Goal: Transaction & Acquisition: Purchase product/service

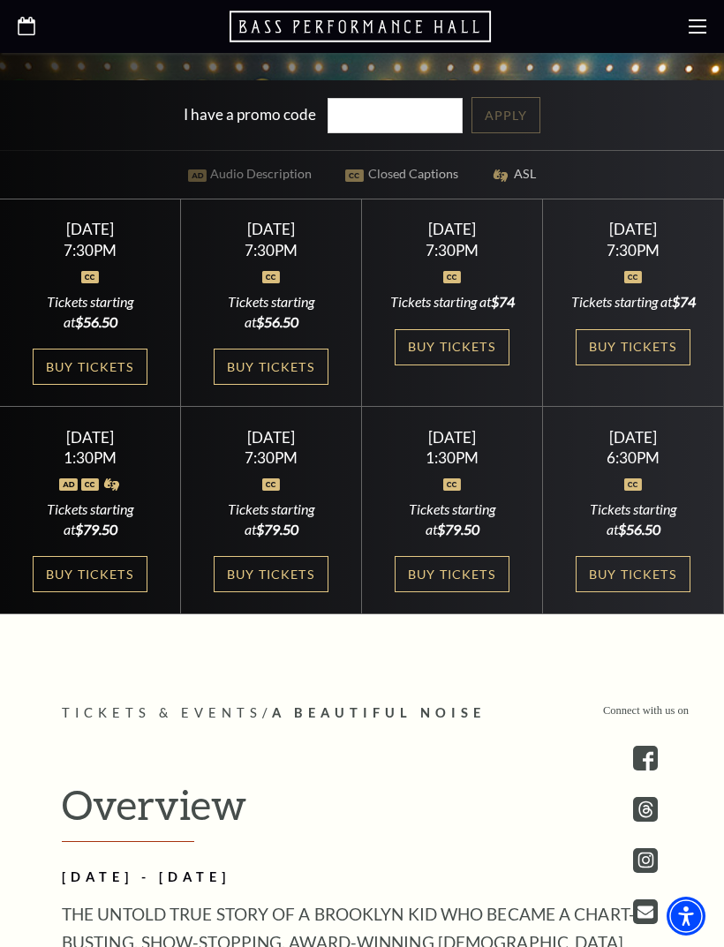
scroll to position [734, 0]
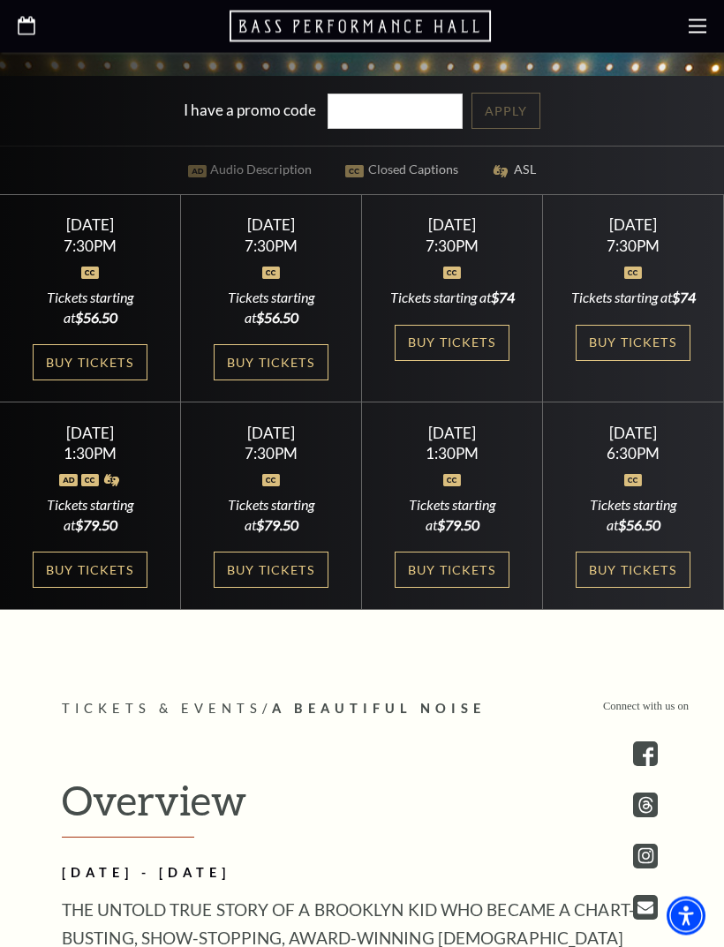
click at [260, 589] on link "Buy Tickets" at bounding box center [271, 571] width 115 height 36
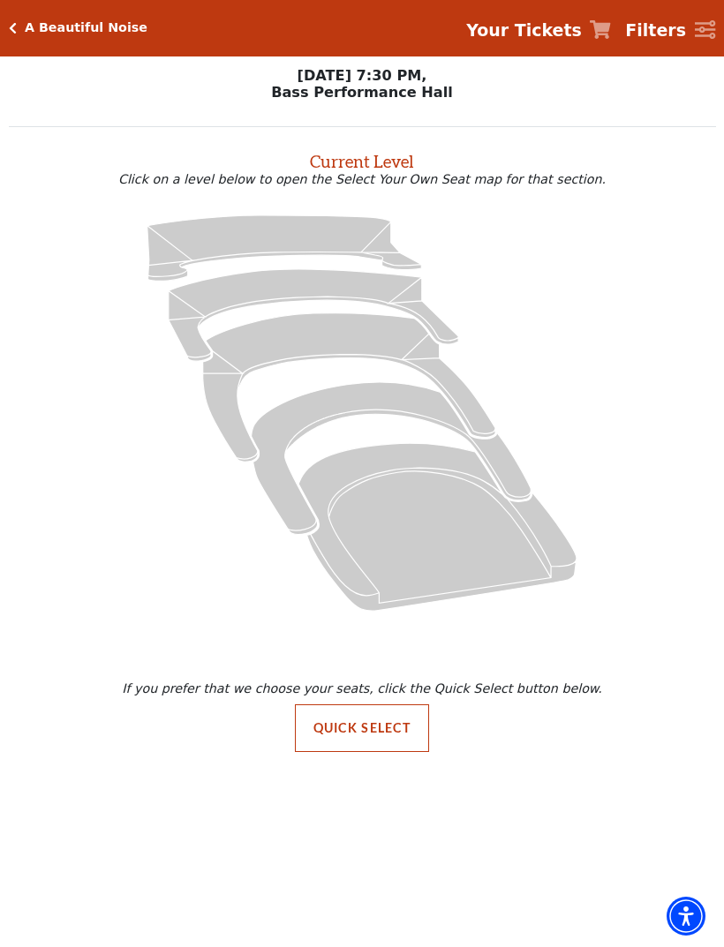
click at [348, 719] on button "Quick Select" at bounding box center [362, 728] width 135 height 48
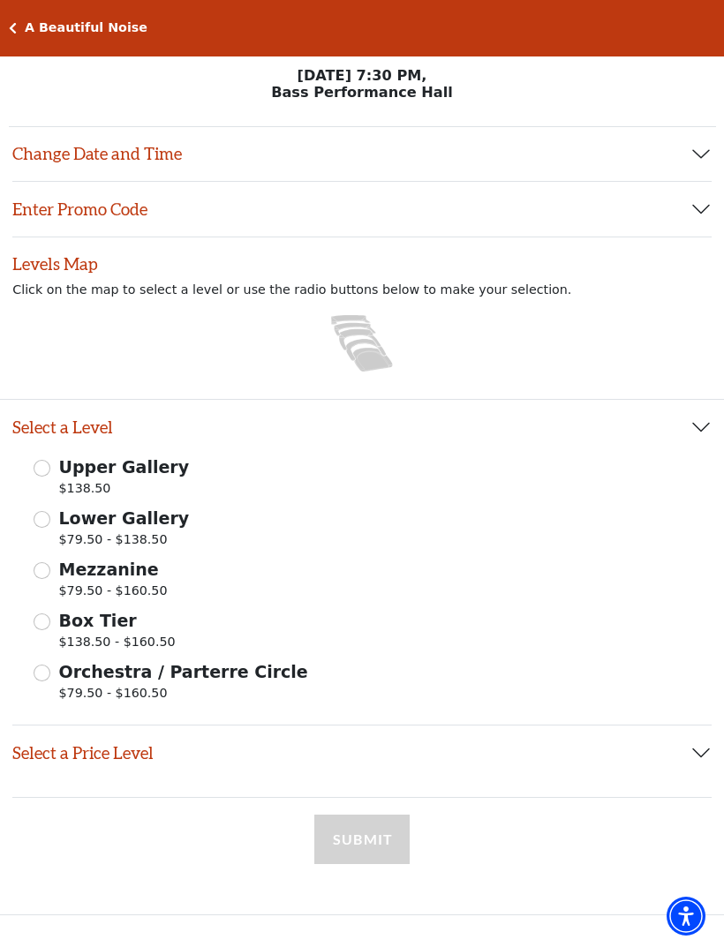
click at [709, 749] on button "Select a Price Level" at bounding box center [361, 753] width 699 height 55
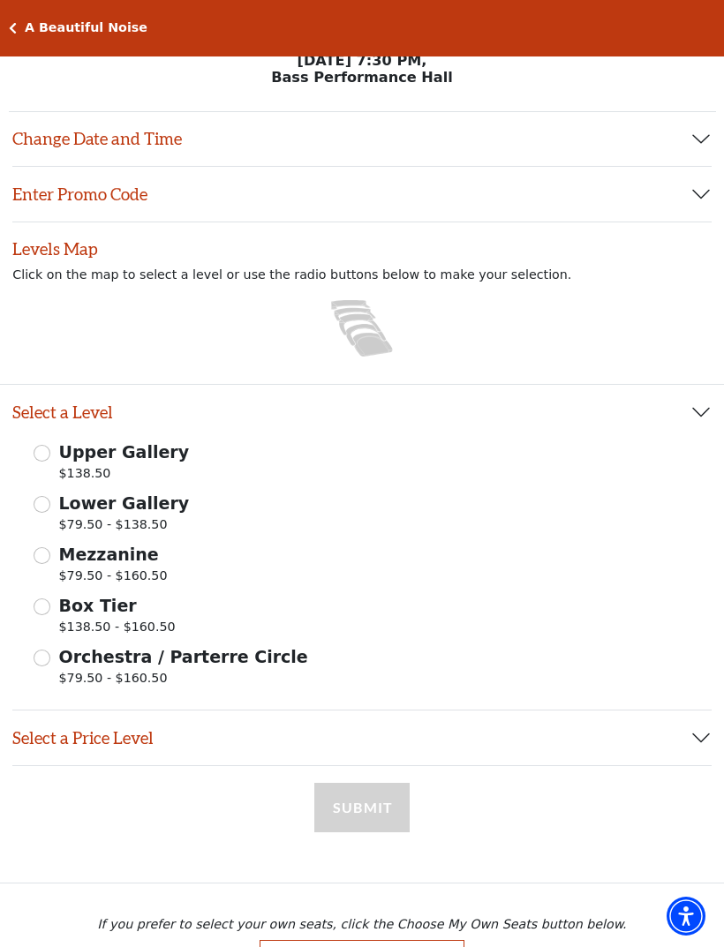
scroll to position [23, 0]
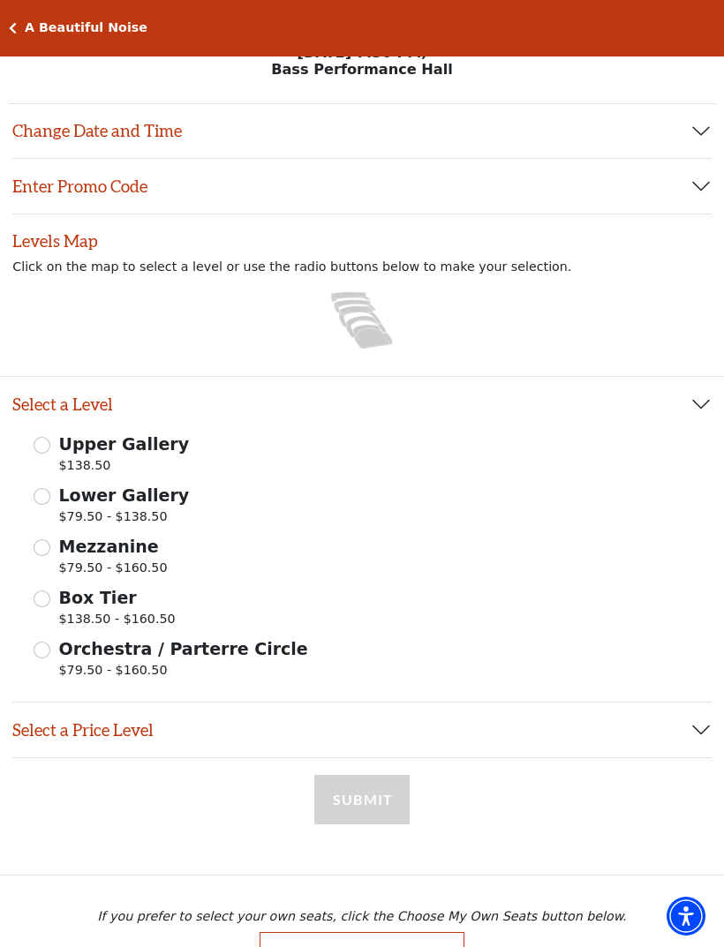
click at [710, 735] on button "Select a Price Level" at bounding box center [361, 730] width 699 height 55
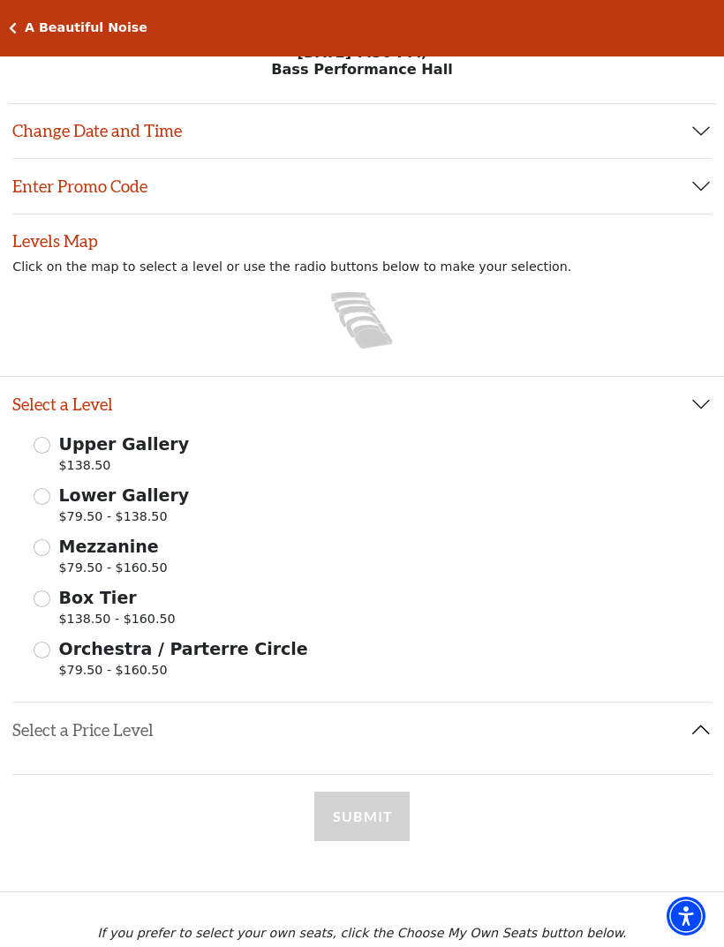
click at [698, 749] on button "Select a Price Level" at bounding box center [361, 730] width 699 height 55
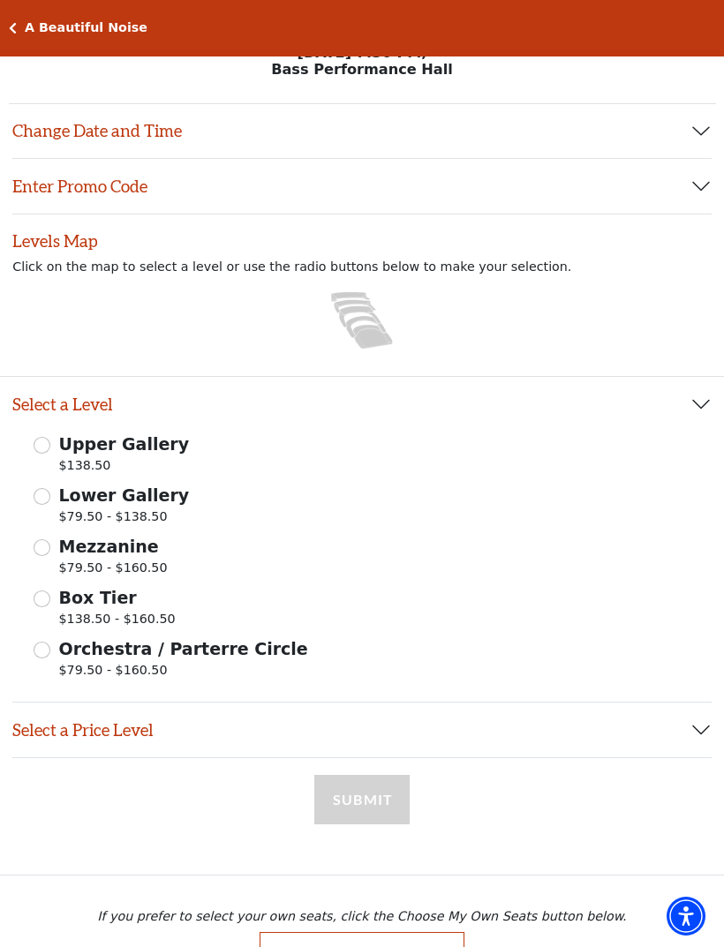
click at [702, 740] on button "Select a Price Level" at bounding box center [361, 730] width 699 height 55
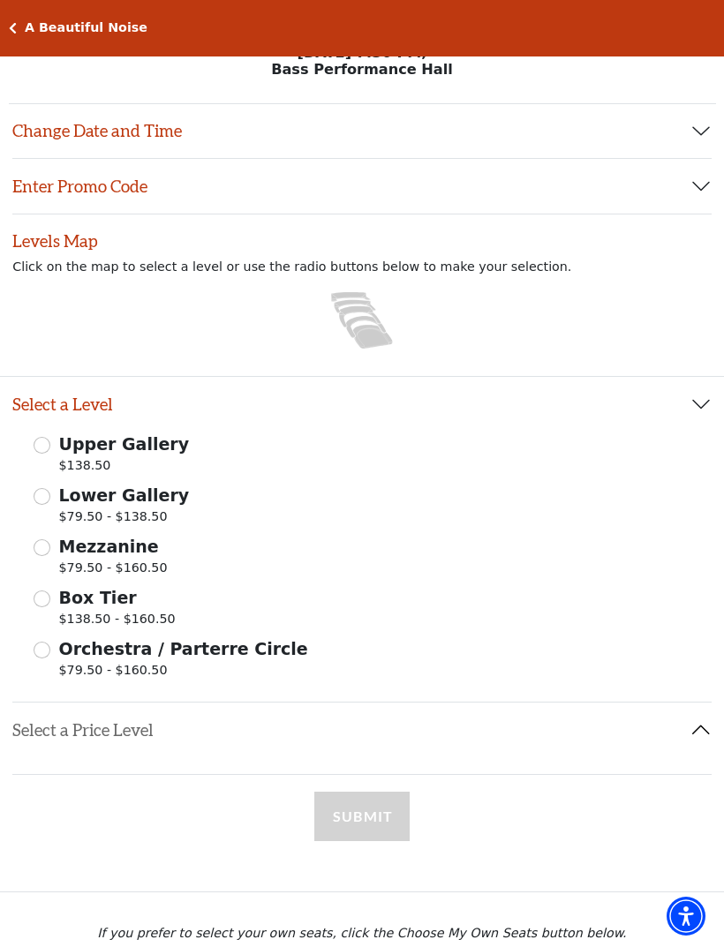
click at [707, 733] on button "Select a Price Level" at bounding box center [361, 730] width 699 height 55
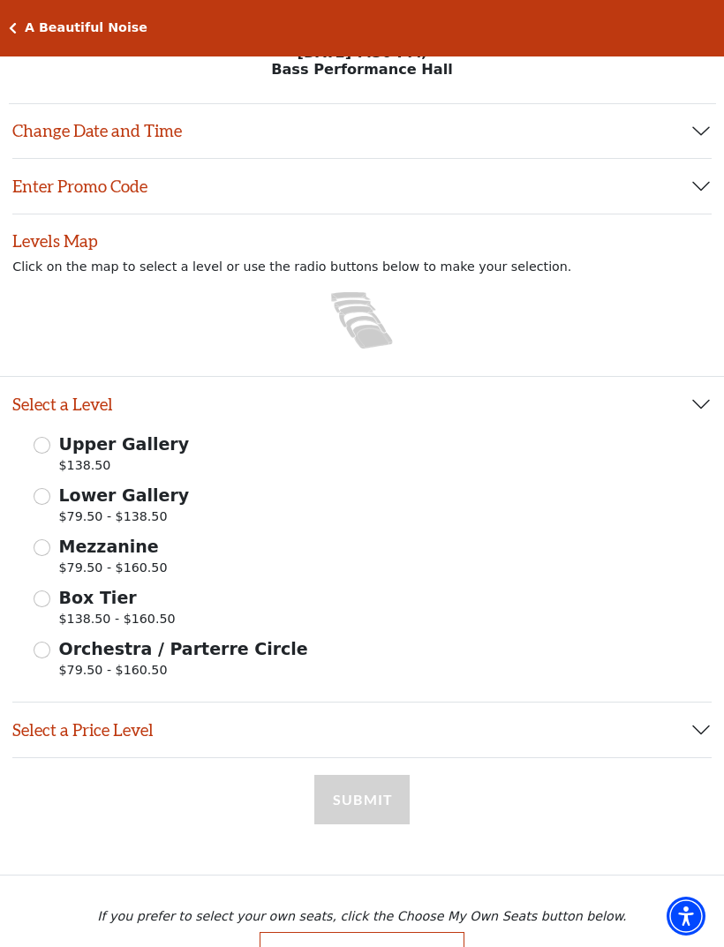
click at [44, 493] on input "Lower Gallery $79.50 - $138.50" at bounding box center [42, 496] width 17 height 17
radio input "true"
click at [41, 448] on input "Upper Gallery $138.50" at bounding box center [42, 445] width 17 height 17
radio input "true"
click at [39, 495] on input "Lower Gallery $79.50 - $138.50" at bounding box center [42, 496] width 17 height 17
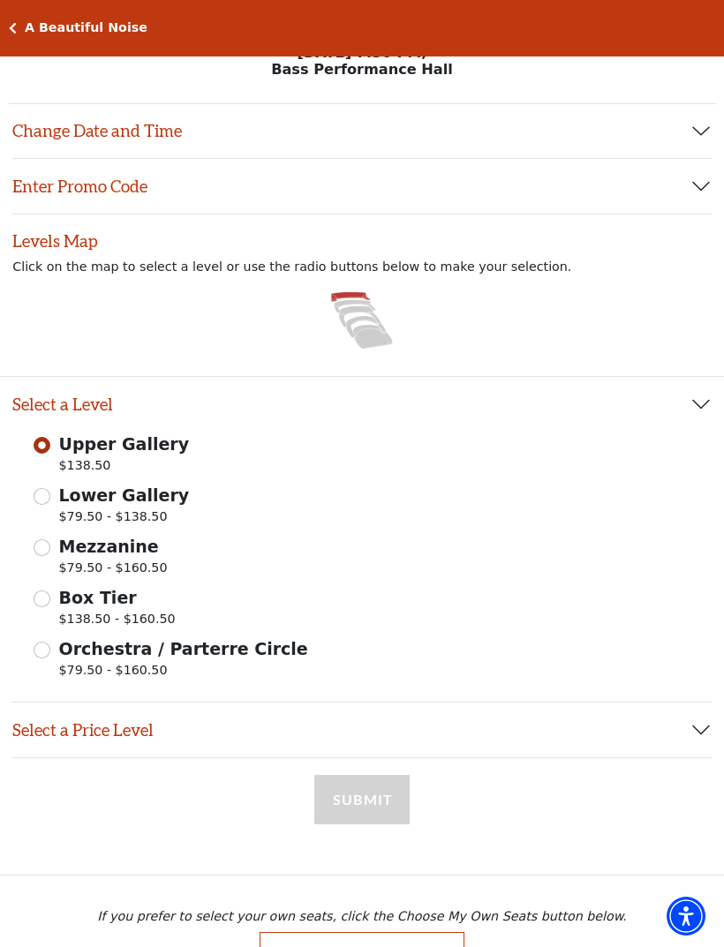
radio input "true"
click at [369, 806] on div "Submit" at bounding box center [361, 825] width 95 height 100
click at [366, 795] on div "Submit" at bounding box center [361, 825] width 95 height 100
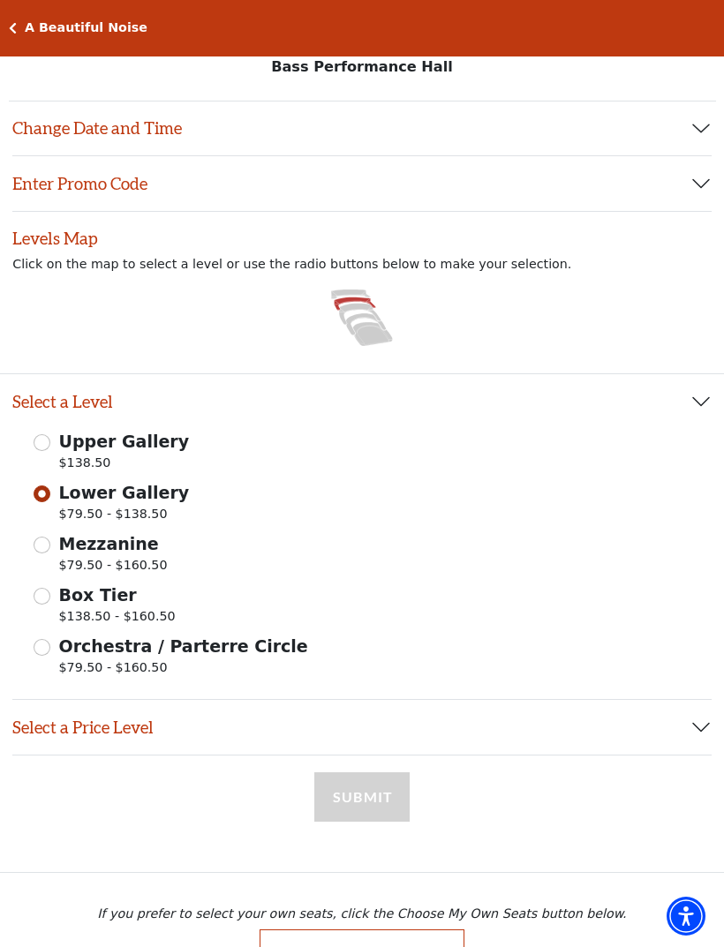
scroll to position [31, 0]
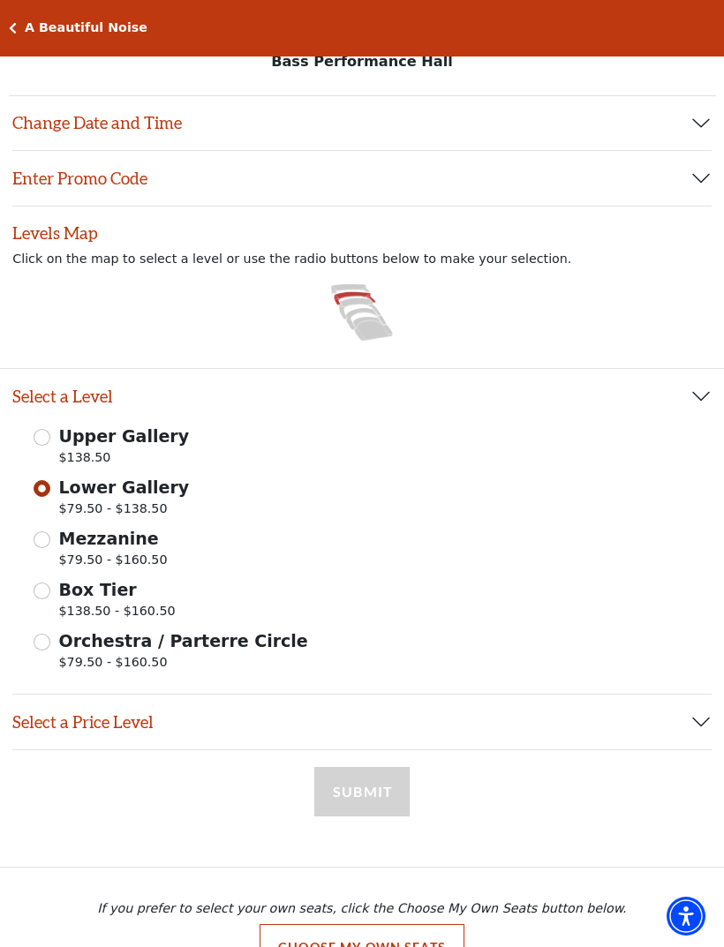
click at [709, 720] on button "Select a Price Level" at bounding box center [361, 722] width 699 height 55
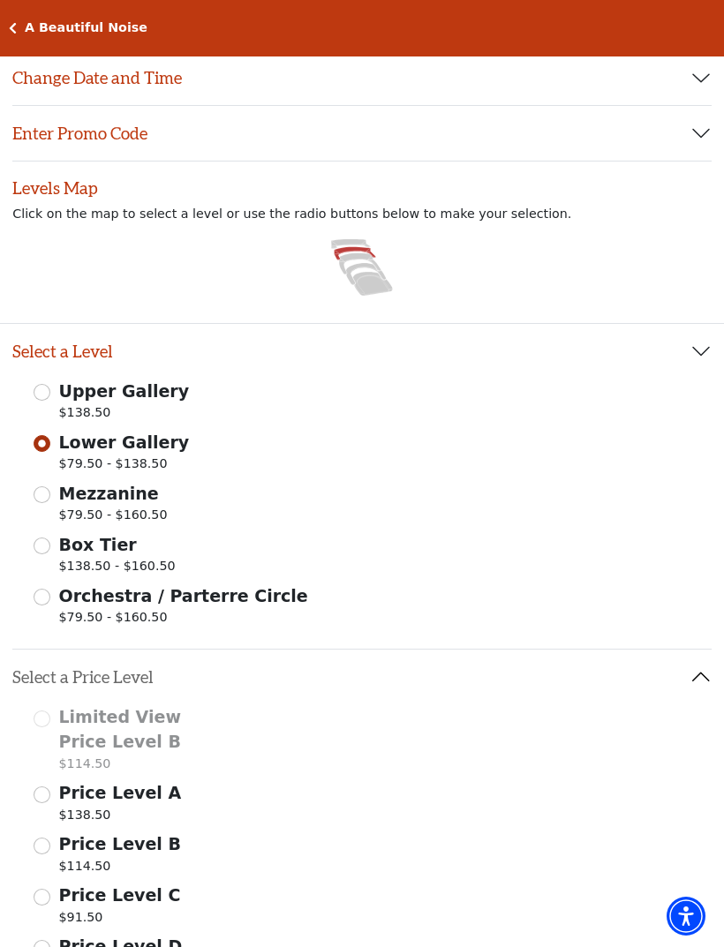
scroll to position [314, 0]
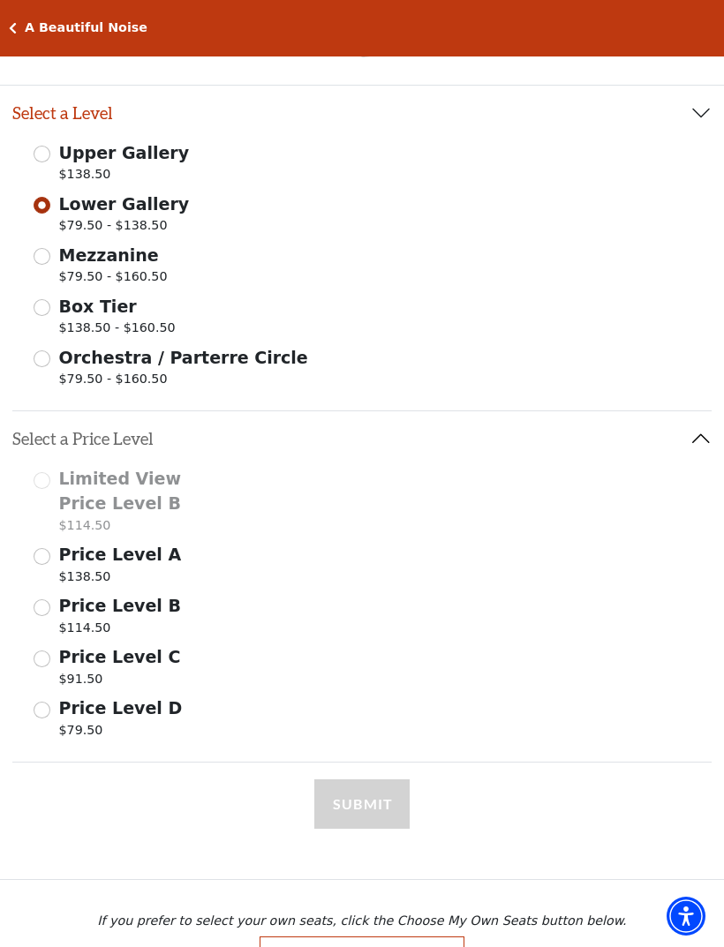
click at [49, 706] on input "Price Level D $79.50" at bounding box center [42, 710] width 17 height 17
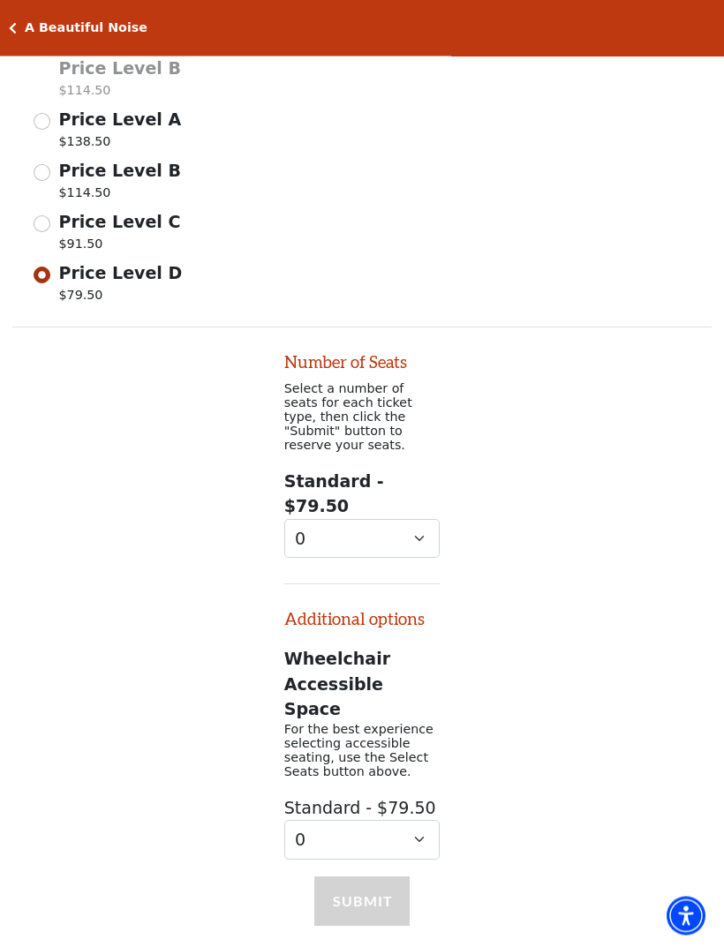
scroll to position [794, 0]
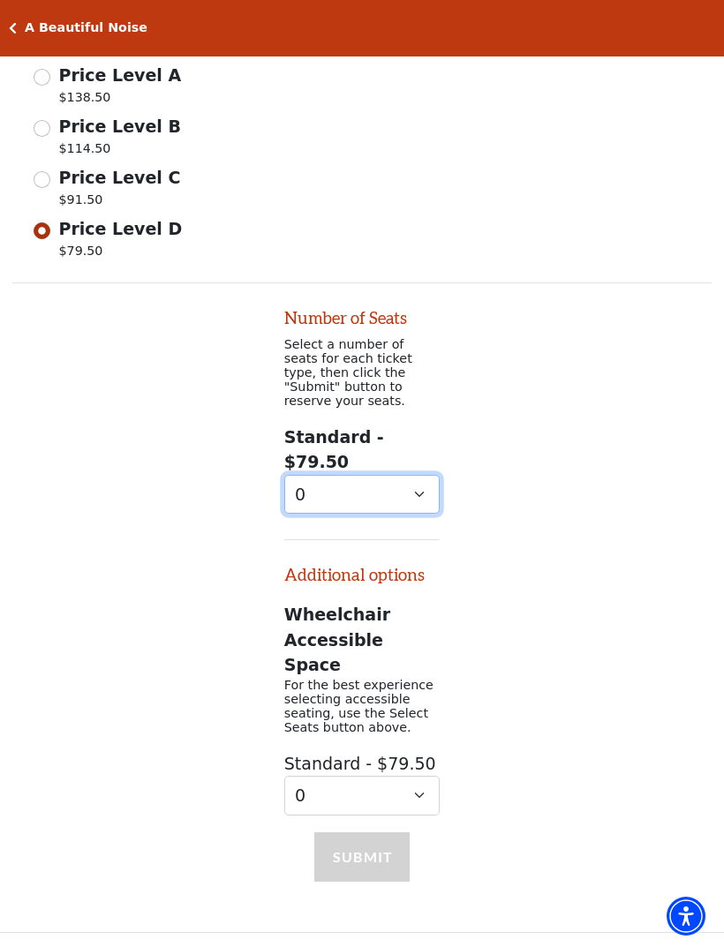
click at [422, 475] on select "0 1" at bounding box center [362, 495] width 156 height 40
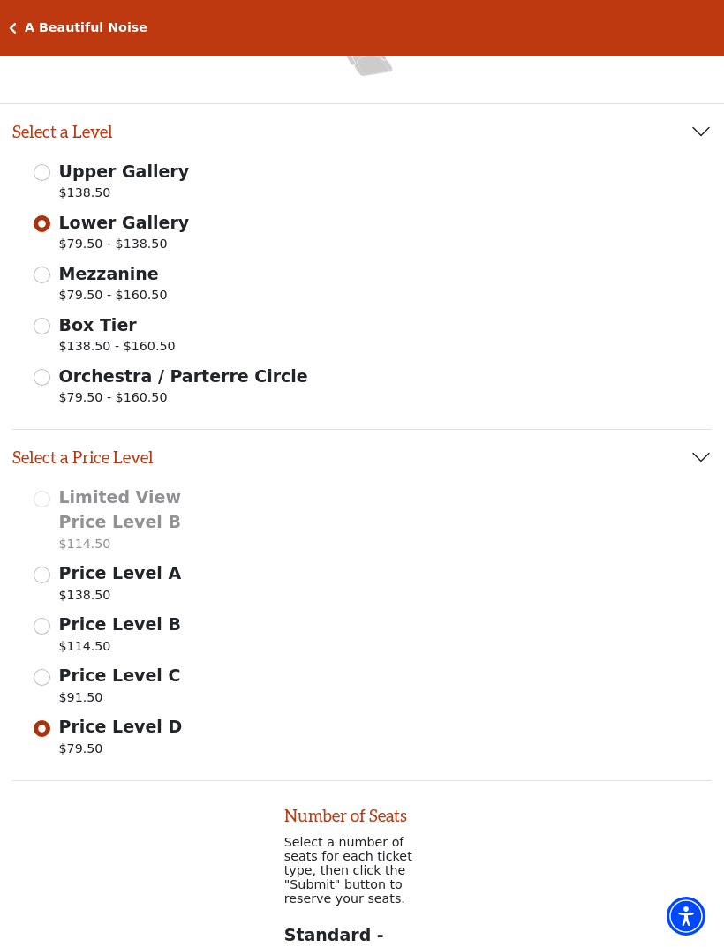
scroll to position [295, 0]
click at [45, 281] on input "Mezzanine $79.50 - $160.50" at bounding box center [42, 275] width 17 height 17
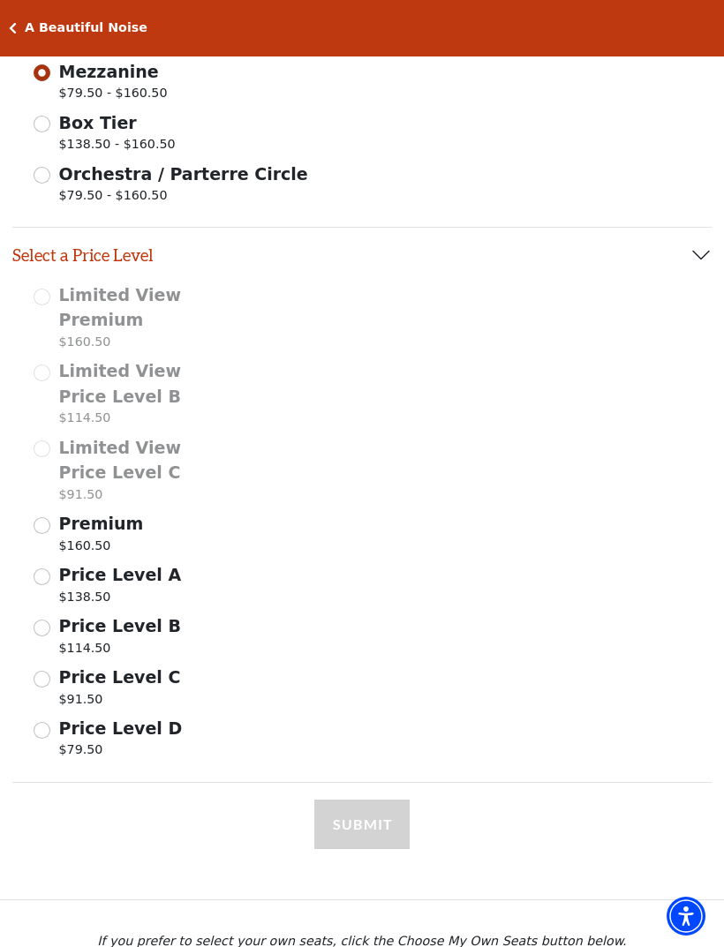
scroll to position [515, 0]
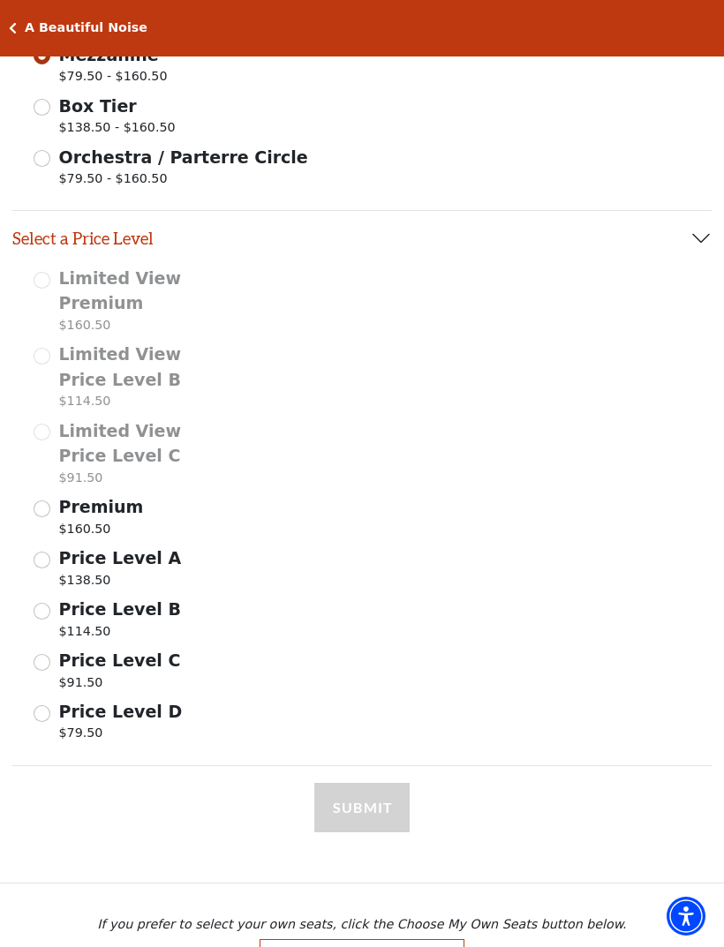
click at [40, 705] on input "Price Level D $79.50" at bounding box center [42, 713] width 17 height 17
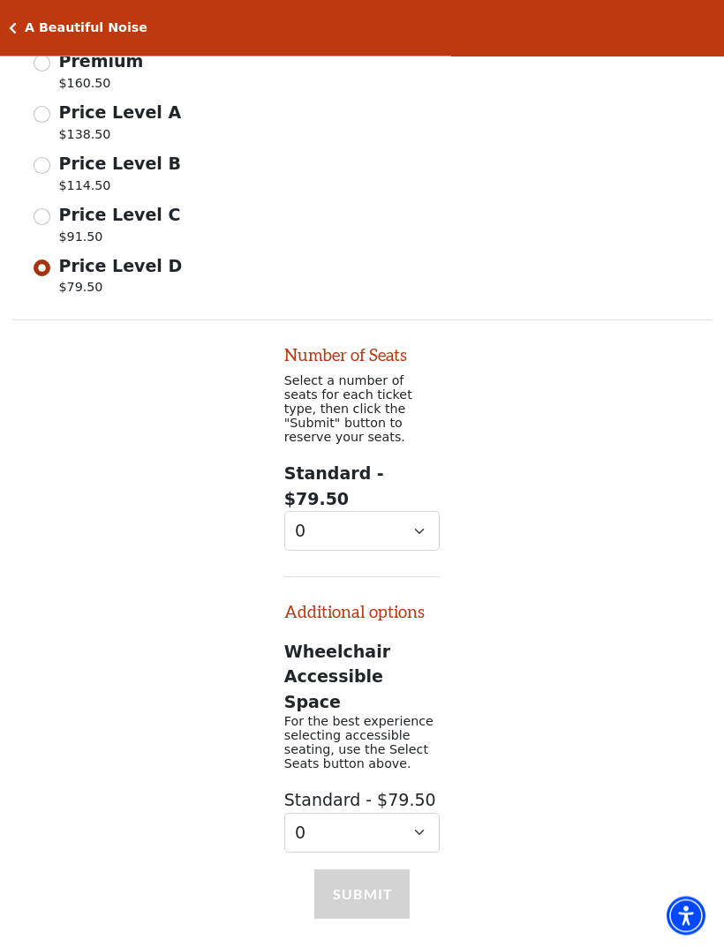
scroll to position [994, 0]
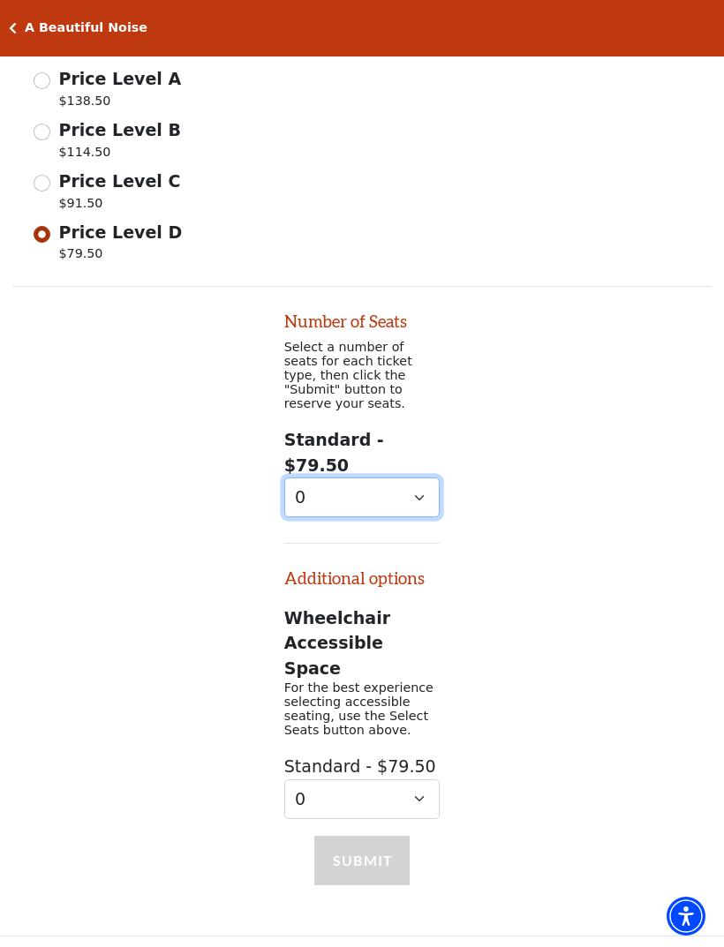
click at [419, 478] on select "0 1" at bounding box center [362, 498] width 156 height 40
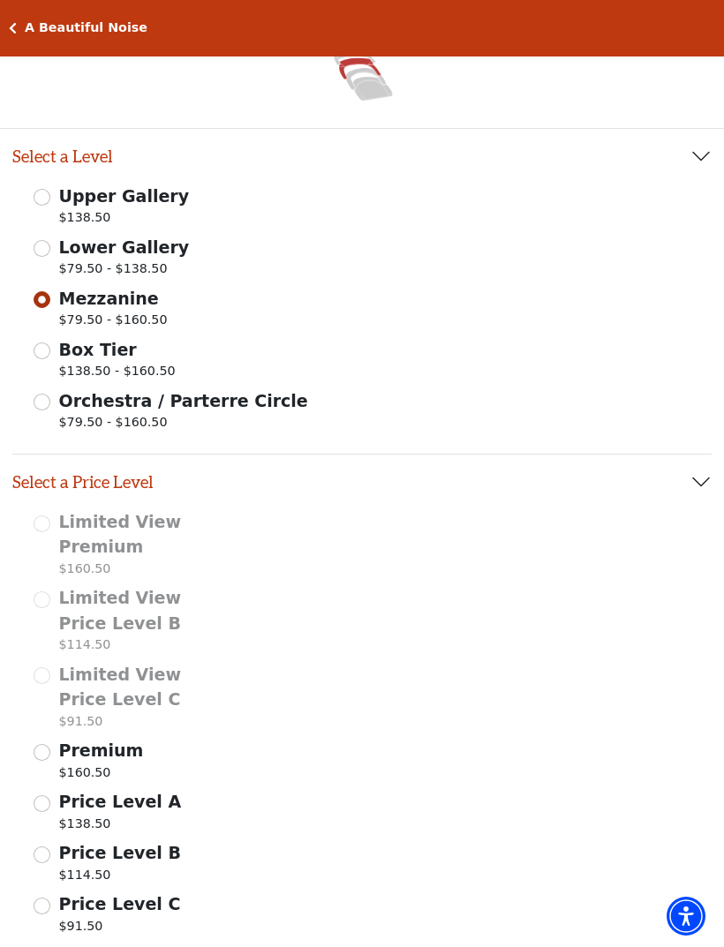
scroll to position [269, 0]
click at [34, 406] on input "Orchestra / Parterre Circle $79.50 - $160.50" at bounding box center [42, 403] width 17 height 17
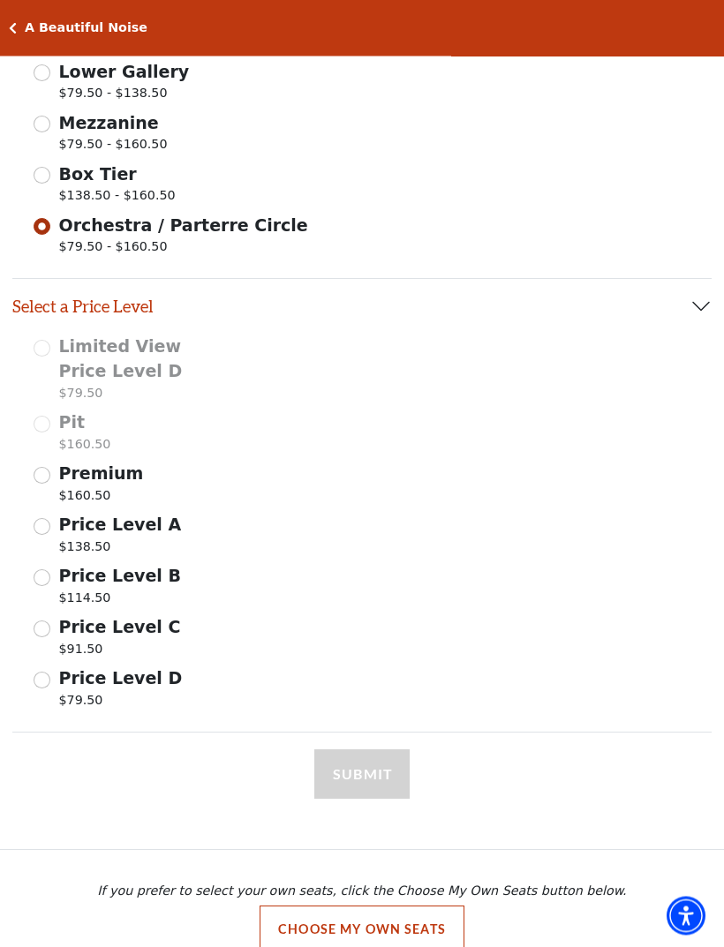
scroll to position [471, 0]
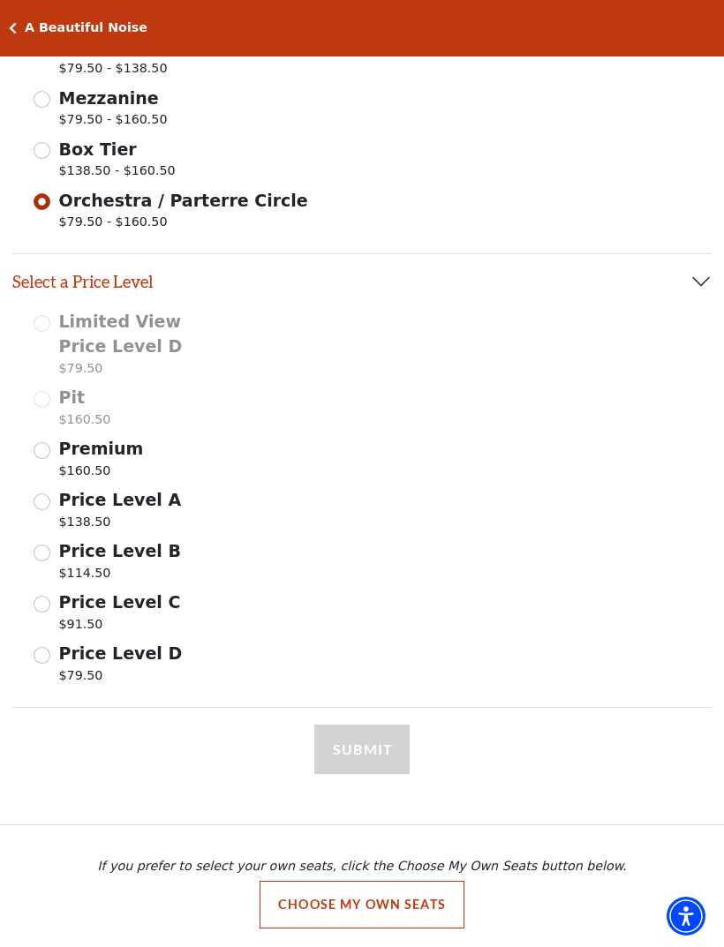
click at [48, 649] on input "Price Level D $79.50" at bounding box center [42, 655] width 17 height 17
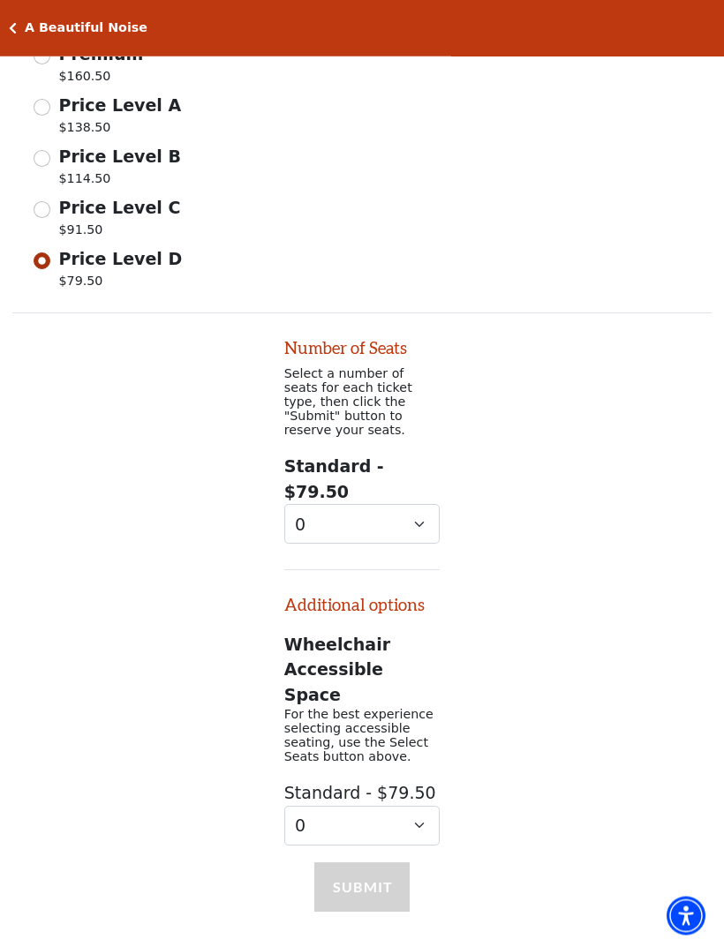
scroll to position [951, 0]
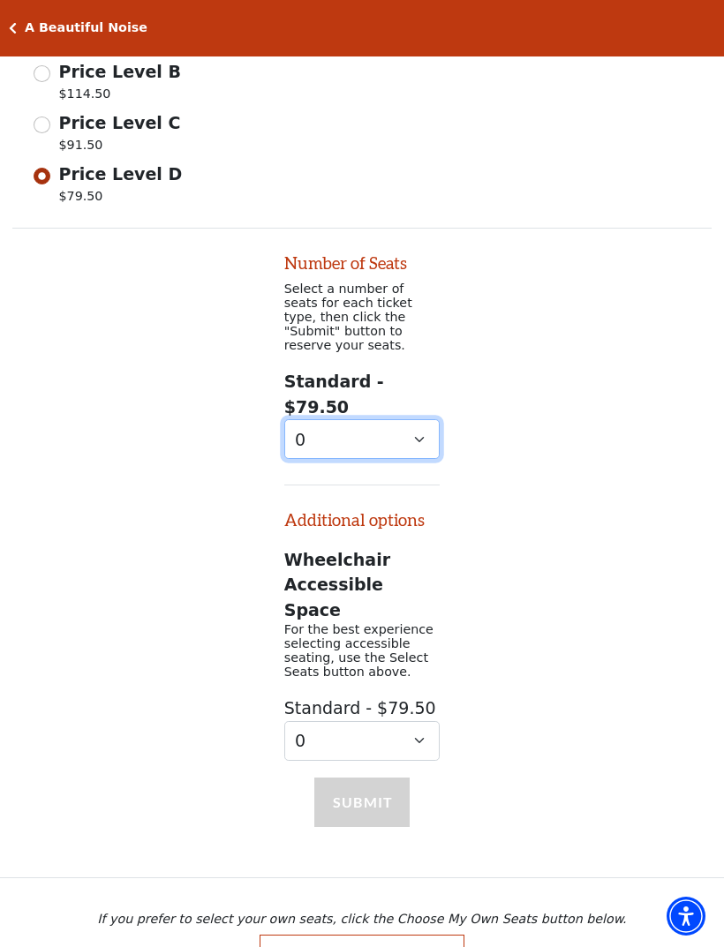
click at [416, 419] on select "0 1" at bounding box center [362, 439] width 156 height 40
select select "1"
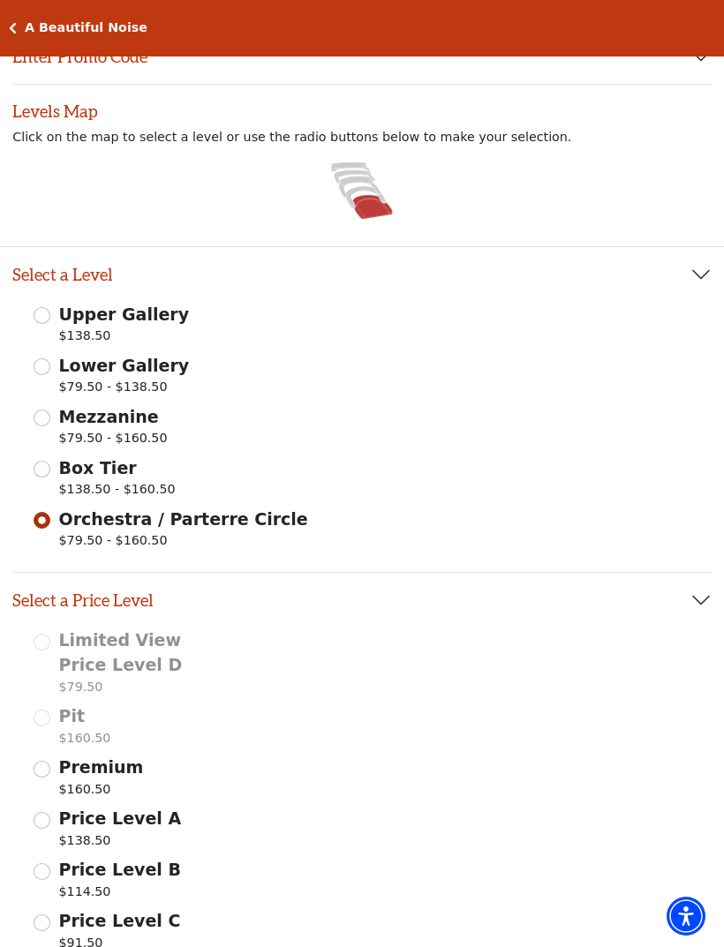
scroll to position [167, 0]
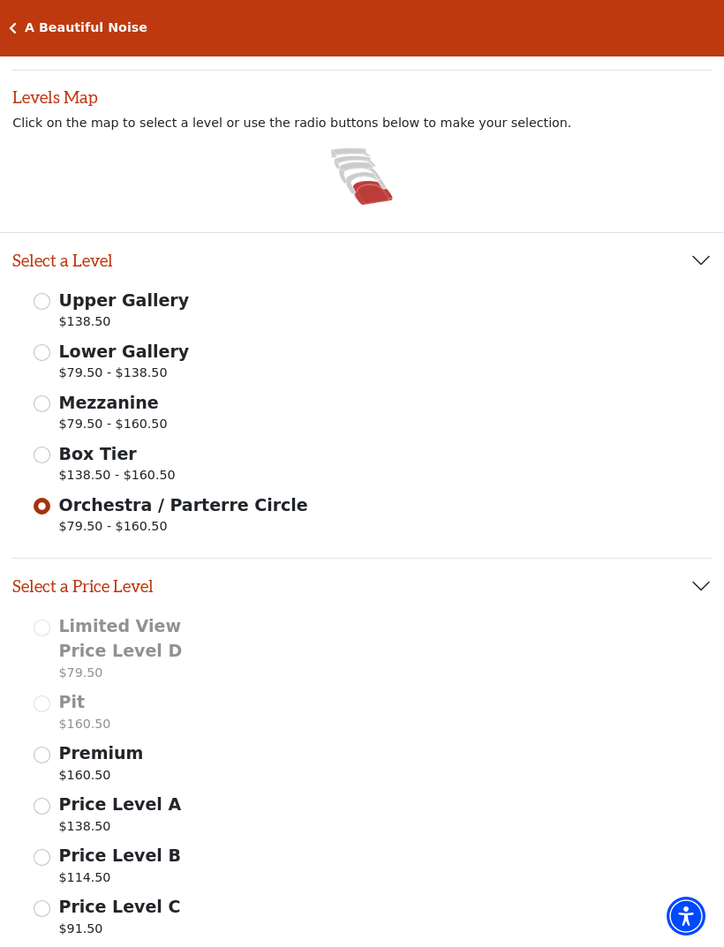
click at [634, 564] on button "Select a Price Level" at bounding box center [361, 586] width 699 height 55
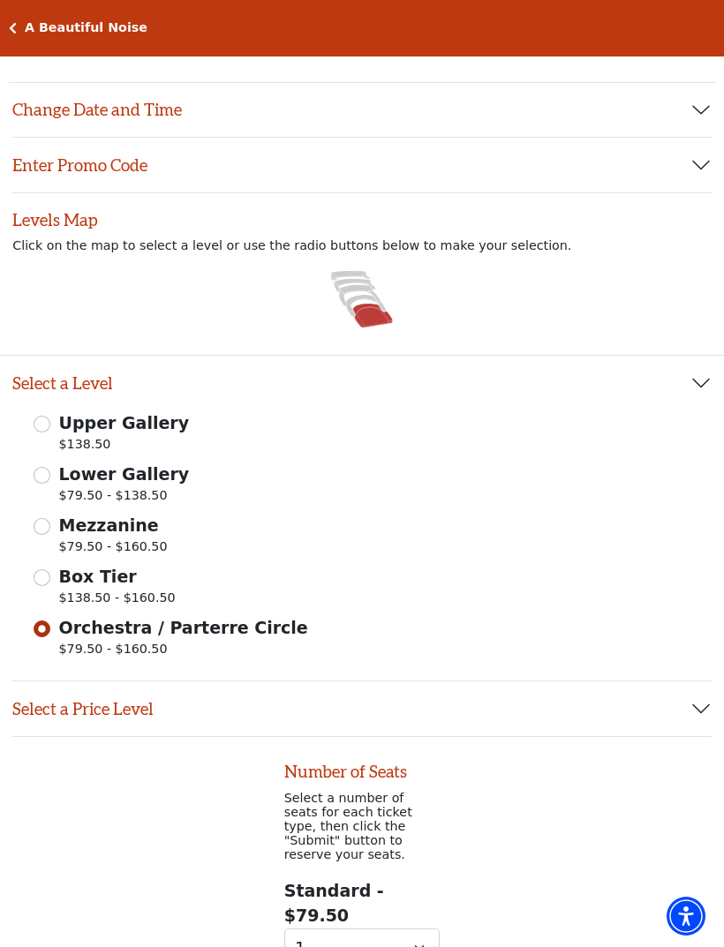
scroll to position [0, 0]
